Goal: Information Seeking & Learning: Check status

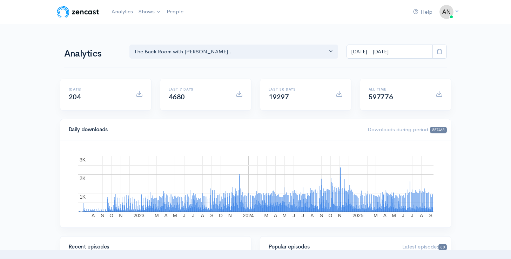
select select "10316"
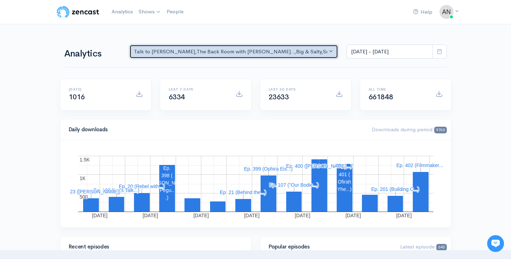
click at [289, 52] on div "Talk to [PERSON_NAME] , The Back Room with [PERSON_NAME].. , Big & Salty , Seri…" at bounding box center [231, 52] width 194 height 8
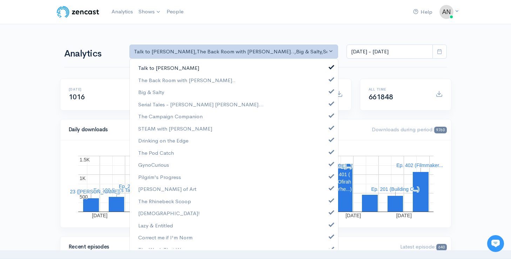
click at [330, 64] on span at bounding box center [331, 66] width 3 height 5
select select "10316"
click at [330, 89] on span at bounding box center [331, 90] width 3 height 5
click at [327, 108] on link "Serial Tales - [PERSON_NAME] [PERSON_NAME]..." at bounding box center [234, 104] width 208 height 12
click at [327, 118] on link "The Campaign Companion" at bounding box center [234, 116] width 208 height 12
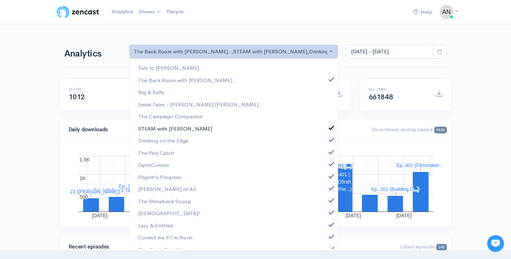
click at [327, 132] on link "STEAM with [PERSON_NAME]" at bounding box center [234, 128] width 208 height 12
click at [330, 141] on span at bounding box center [331, 138] width 3 height 5
click at [327, 155] on link "The Pod Catch" at bounding box center [234, 153] width 208 height 12
click at [330, 164] on span at bounding box center [331, 162] width 3 height 5
click at [327, 180] on link "Pilgrim's Progress" at bounding box center [234, 177] width 208 height 12
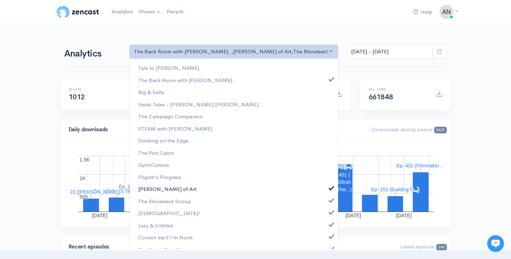
click at [327, 190] on link "[PERSON_NAME] of Art" at bounding box center [234, 189] width 208 height 12
click at [330, 201] on span at bounding box center [331, 199] width 3 height 5
click at [330, 213] on span at bounding box center [331, 211] width 3 height 5
click at [327, 226] on link "Lazy & Entitled" at bounding box center [234, 225] width 208 height 12
click at [330, 235] on span at bounding box center [331, 235] width 3 height 5
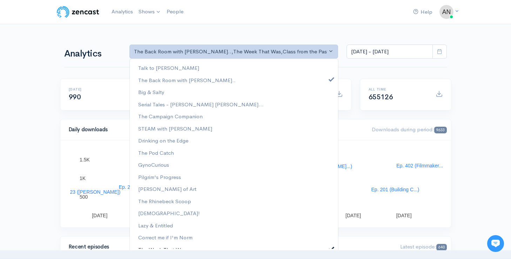
click at [327, 245] on link "The Week That Was" at bounding box center [234, 250] width 208 height 12
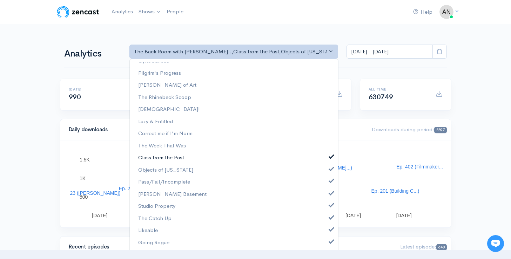
click at [330, 157] on span at bounding box center [331, 155] width 3 height 5
click at [330, 169] on span at bounding box center [331, 168] width 3 height 5
click at [326, 184] on link "Pass/Fail/Incomplete" at bounding box center [234, 182] width 208 height 12
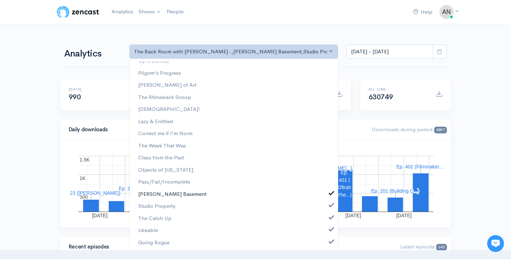
click at [330, 195] on span at bounding box center [331, 192] width 3 height 5
click at [326, 209] on link "Studio Property" at bounding box center [234, 206] width 208 height 12
click at [330, 219] on span at bounding box center [331, 216] width 3 height 5
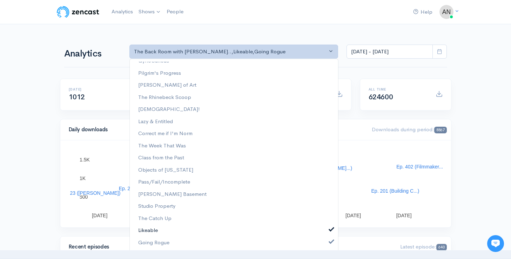
click at [330, 231] on span at bounding box center [331, 228] width 3 height 5
click at [330, 241] on span at bounding box center [331, 240] width 3 height 5
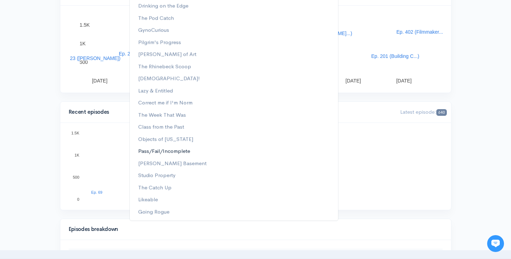
scroll to position [138, 0]
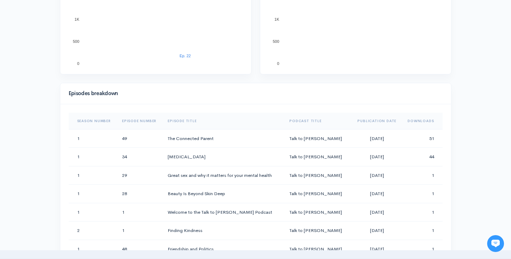
scroll to position [0, 0]
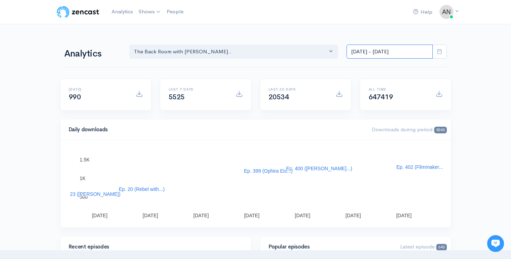
click at [384, 53] on input "Aug 27, 2025 - Sep 9, 2025" at bounding box center [390, 52] width 86 height 14
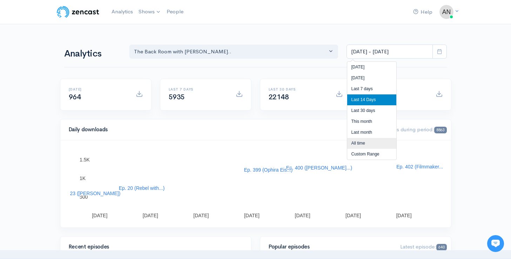
click at [357, 144] on li "All time" at bounding box center [371, 143] width 49 height 11
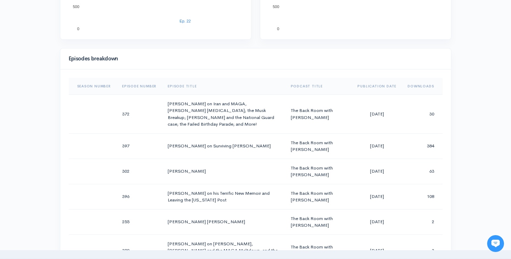
scroll to position [391, 0]
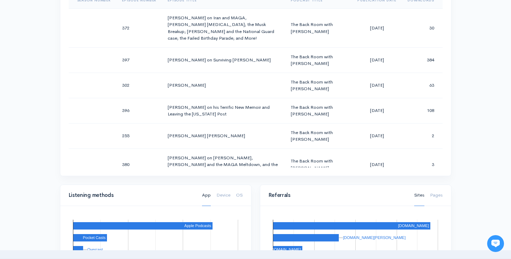
click at [453, 63] on div "Episodes breakdown Season Number Episode Number Episode Title Podcast Title Pub…" at bounding box center [256, 73] width 400 height 222
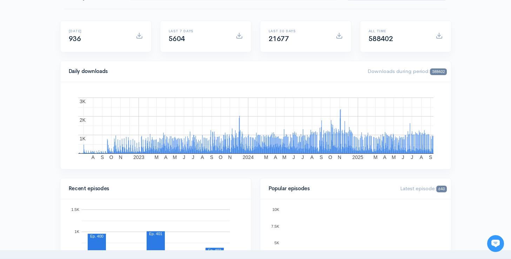
scroll to position [5, 0]
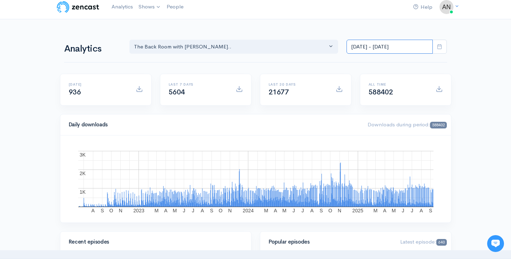
click at [378, 42] on input "Apr 3, 2022 - Sep 9, 2025" at bounding box center [390, 47] width 86 height 14
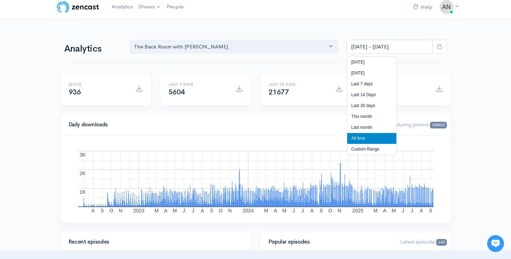
click at [362, 139] on li "All time" at bounding box center [371, 138] width 49 height 11
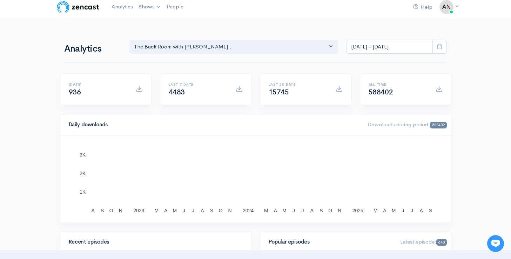
scroll to position [0, 0]
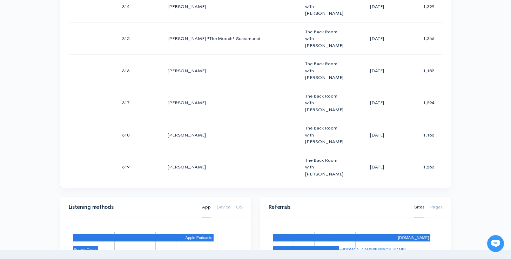
scroll to position [378, 0]
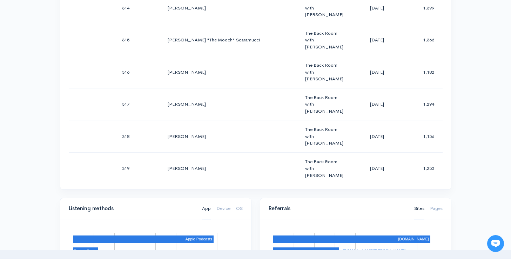
click at [487, 111] on div "Help Notifications View all Your profile Team settings Radio Free Rhinecliff Cu…" at bounding box center [255, 119] width 511 height 995
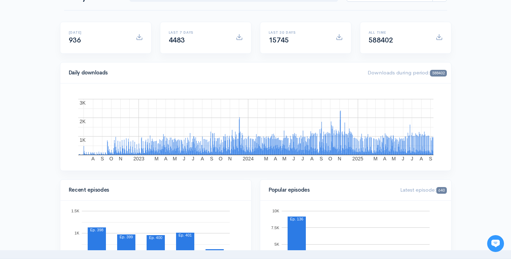
scroll to position [0, 0]
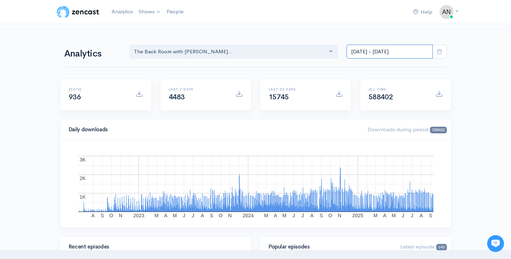
click at [364, 52] on input "Apr 3, 2022 - Sep 9, 2025" at bounding box center [390, 52] width 86 height 14
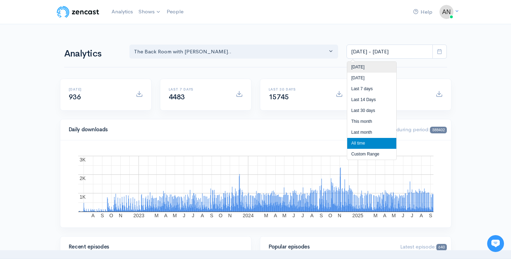
click at [360, 71] on li "[DATE]" at bounding box center [371, 67] width 49 height 11
type input "Sep 9, 2025 - Sep 9, 2025"
